Goal: Task Accomplishment & Management: Complete application form

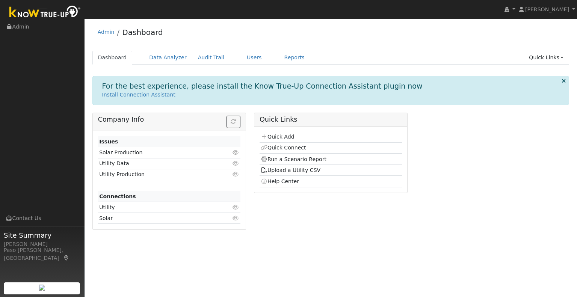
click at [291, 134] on link "Quick Add" at bounding box center [277, 137] width 33 height 6
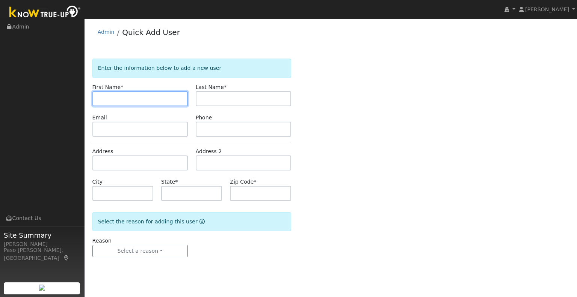
click at [113, 96] on input "text" at bounding box center [139, 98] width 95 height 15
paste input "Inigo"
type input "Inigo"
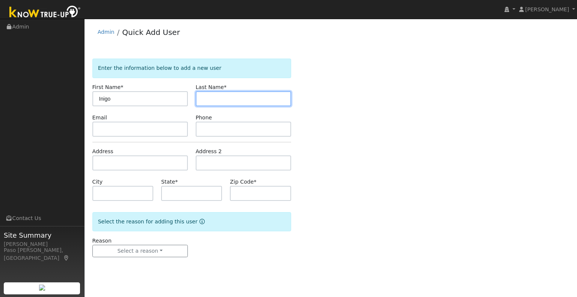
click at [214, 94] on input "text" at bounding box center [243, 98] width 95 height 15
paste input "Garcia-Zozaya"
type input "Garcia-Zozaya"
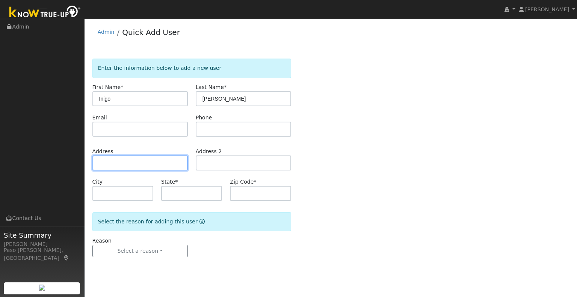
click at [107, 166] on input "text" at bounding box center [139, 163] width 95 height 15
paste input "2335 Willet Way, Arroyo Grande, California 93420"
type input "2335 Willet Way"
type input "Arroyo Grande"
type input "CA"
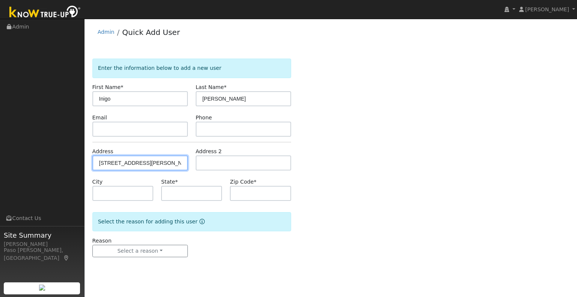
type input "93420"
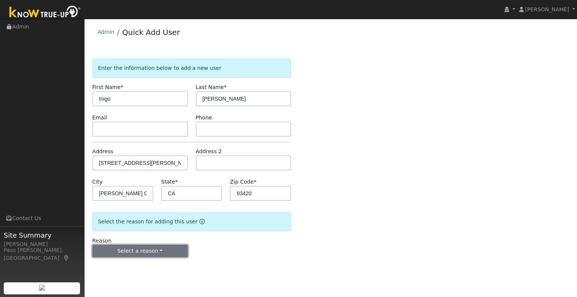
click at [136, 249] on button "Select a reason" at bounding box center [139, 251] width 95 height 13
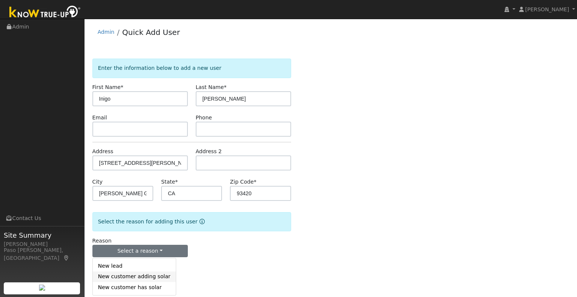
click at [136, 280] on link "New customer adding solar" at bounding box center [134, 277] width 83 height 11
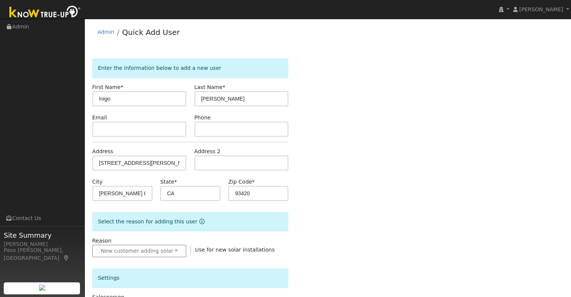
click at [317, 251] on div "Enter the information below to add a new user First Name * Inigo Last Name * Ga…" at bounding box center [328, 270] width 472 height 423
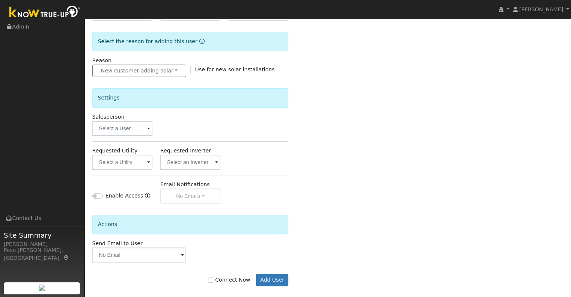
scroll to position [187, 0]
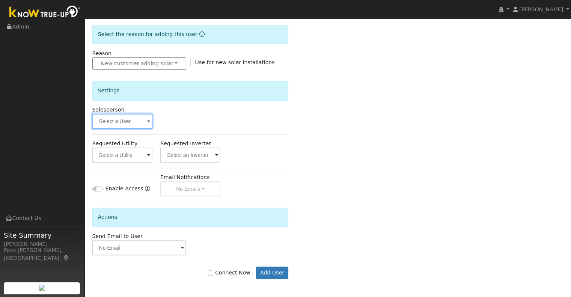
click at [112, 122] on input "text" at bounding box center [122, 121] width 60 height 15
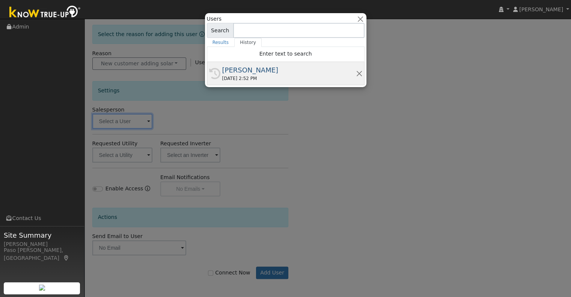
click at [231, 77] on div "10/06/2025 2:52 PM" at bounding box center [289, 78] width 134 height 7
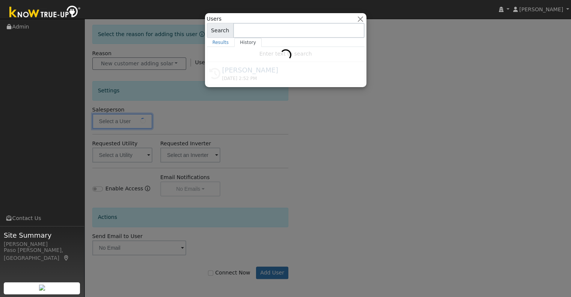
type input "[PERSON_NAME]"
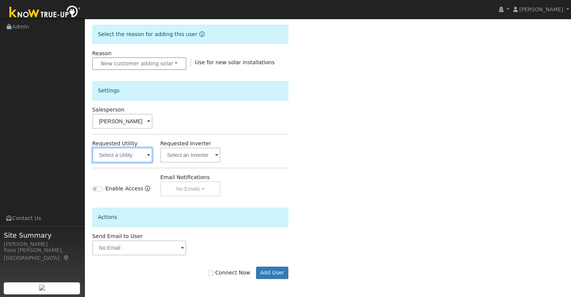
click at [132, 154] on input "text" at bounding box center [122, 155] width 60 height 15
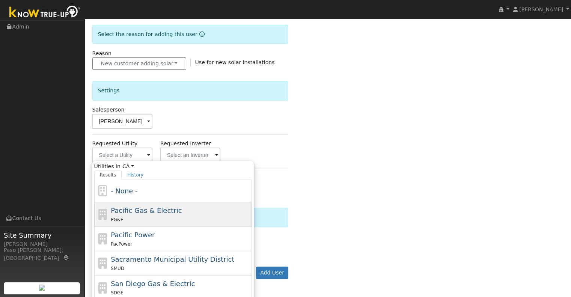
click at [153, 209] on span "Pacific Gas & Electric" at bounding box center [146, 211] width 71 height 8
type input "Pacific Gas & Electric"
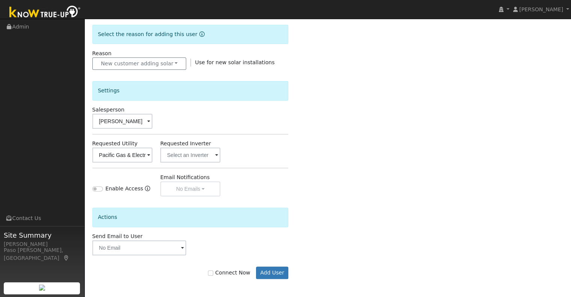
click at [221, 267] on div "Connect Now Add User" at bounding box center [190, 273] width 204 height 13
click at [213, 271] on div "Connect Now Add User" at bounding box center [190, 273] width 204 height 13
click at [228, 273] on label "Connect Now" at bounding box center [229, 273] width 42 height 8
click at [213, 273] on input "Connect Now" at bounding box center [210, 273] width 5 height 5
checkbox input "true"
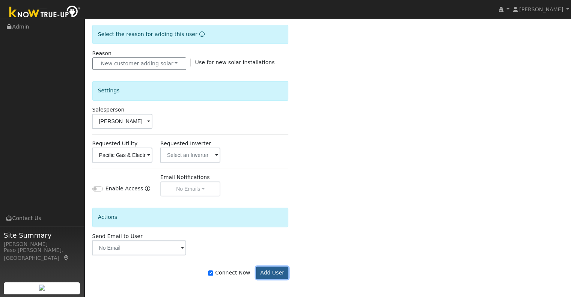
click at [264, 270] on button "Add User" at bounding box center [272, 273] width 33 height 13
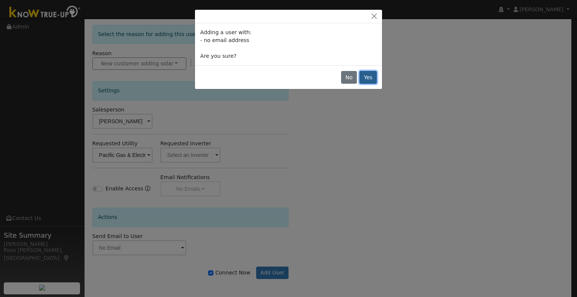
click at [365, 77] on button "Yes" at bounding box center [368, 77] width 17 height 13
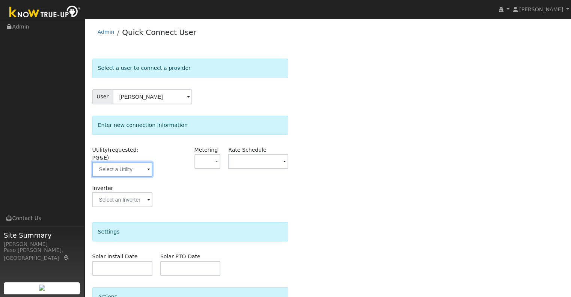
click at [141, 165] on input "text" at bounding box center [122, 169] width 60 height 15
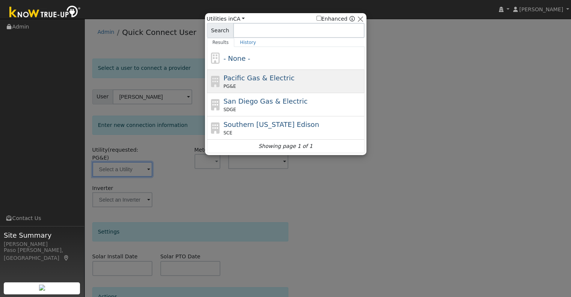
click at [259, 81] on span "Pacific Gas & Electric" at bounding box center [259, 78] width 71 height 8
type input "PG&E"
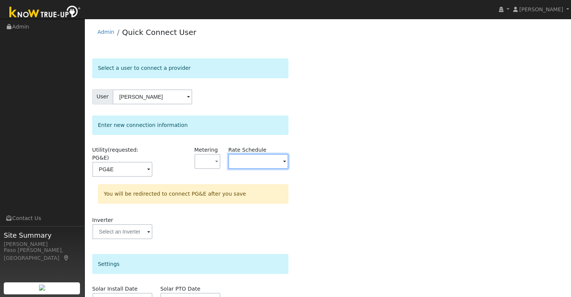
click at [243, 158] on input "text" at bounding box center [258, 161] width 60 height 15
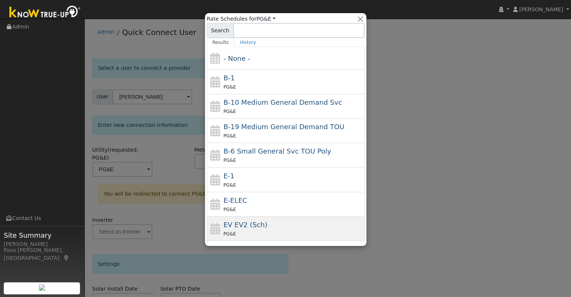
scroll to position [75, 0]
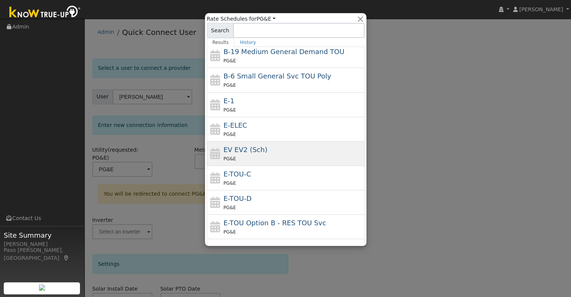
click at [260, 158] on div "PG&E" at bounding box center [293, 159] width 139 height 8
type input "EV EV2 (Sch)"
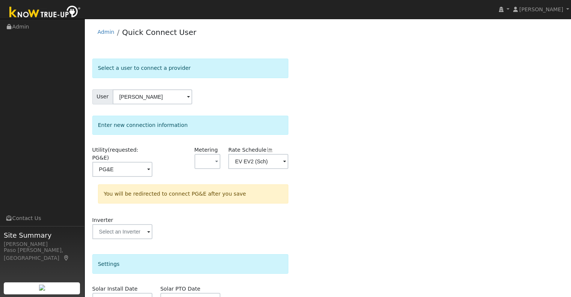
click at [337, 174] on div "Select a user to connect a provider User Inigo Garcia-Zozaya Account Default Ac…" at bounding box center [328, 230] width 472 height 342
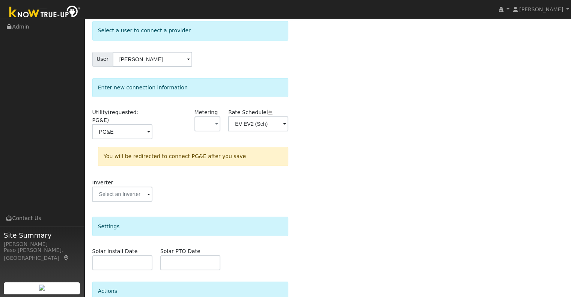
scroll to position [98, 0]
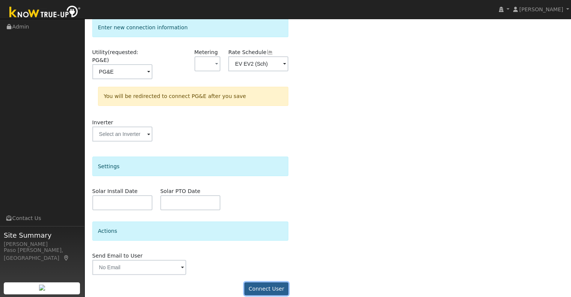
click at [278, 283] on button "Connect User" at bounding box center [267, 289] width 44 height 13
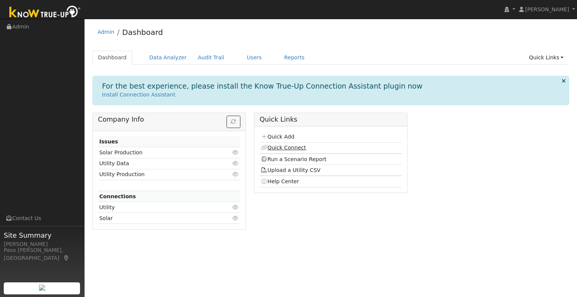
click at [290, 146] on link "Quick Connect" at bounding box center [283, 148] width 45 height 6
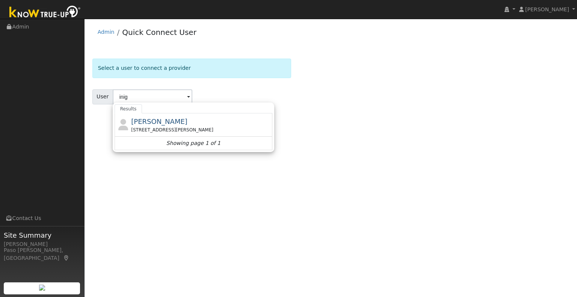
click at [161, 119] on span "[PERSON_NAME]" at bounding box center [159, 122] width 56 height 8
type input "[PERSON_NAME]"
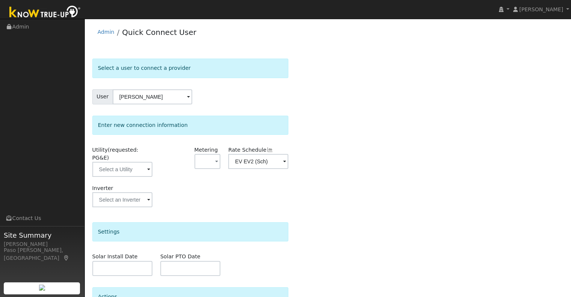
scroll to position [66, 0]
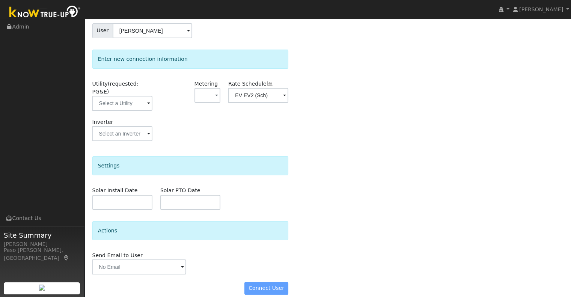
click at [264, 286] on form "Select a user to connect a provider User [PERSON_NAME] Account Default Account …" at bounding box center [190, 147] width 197 height 310
click at [269, 282] on div "Connect User" at bounding box center [190, 288] width 204 height 13
click at [147, 100] on span at bounding box center [148, 104] width 3 height 9
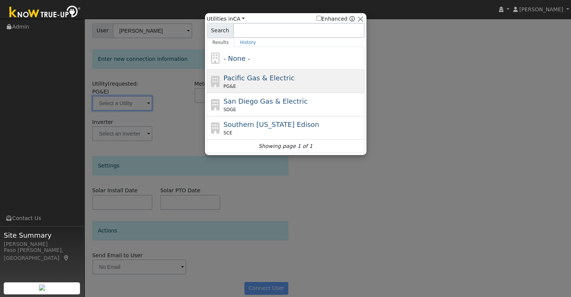
click at [228, 86] on span "PG&E" at bounding box center [230, 86] width 12 height 7
type input "PG&E"
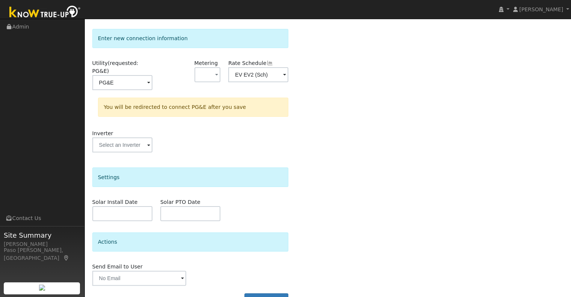
scroll to position [98, 0]
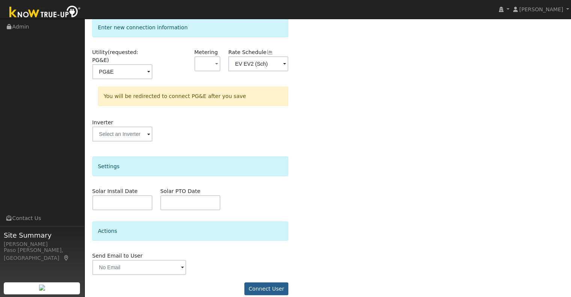
drag, startPoint x: 260, startPoint y: 287, endPoint x: 262, endPoint y: 283, distance: 4.2
click at [260, 286] on form "Select a user to connect a provider User [PERSON_NAME] Account Default Account …" at bounding box center [190, 132] width 197 height 342
click at [262, 283] on button "Connect User" at bounding box center [267, 289] width 44 height 13
